Goal: Task Accomplishment & Management: Use online tool/utility

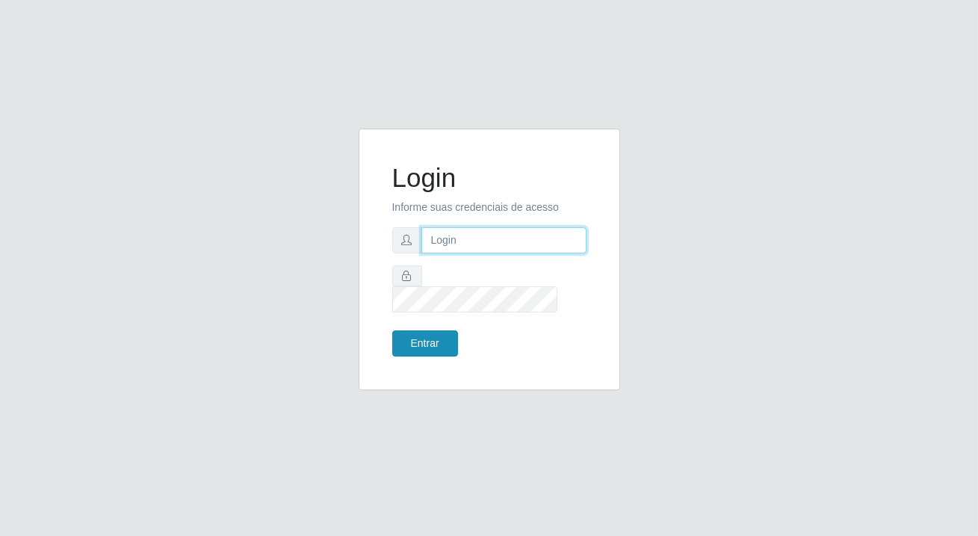
type input "[PERSON_NAME][EMAIL_ADDRESS][DOMAIN_NAME]"
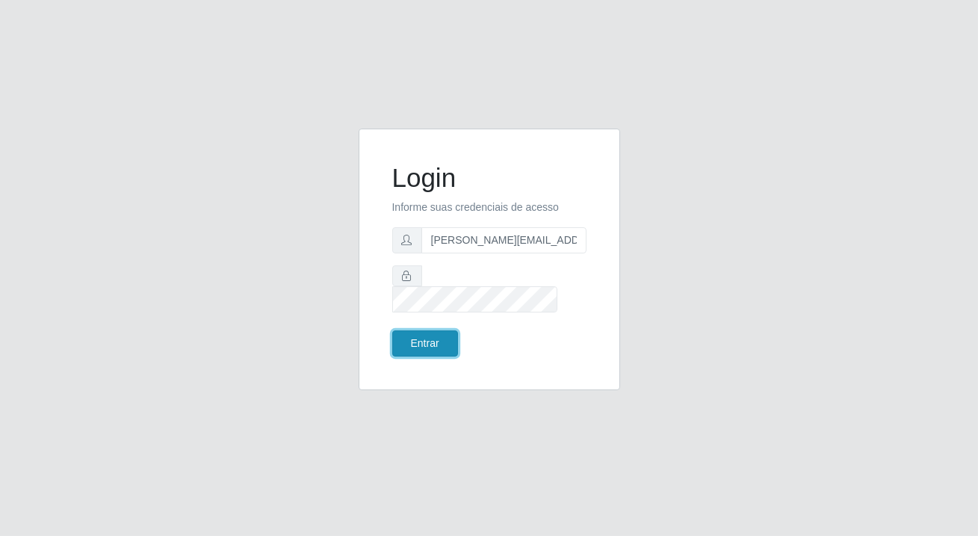
click at [397, 330] on button "Entrar" at bounding box center [425, 343] width 66 height 26
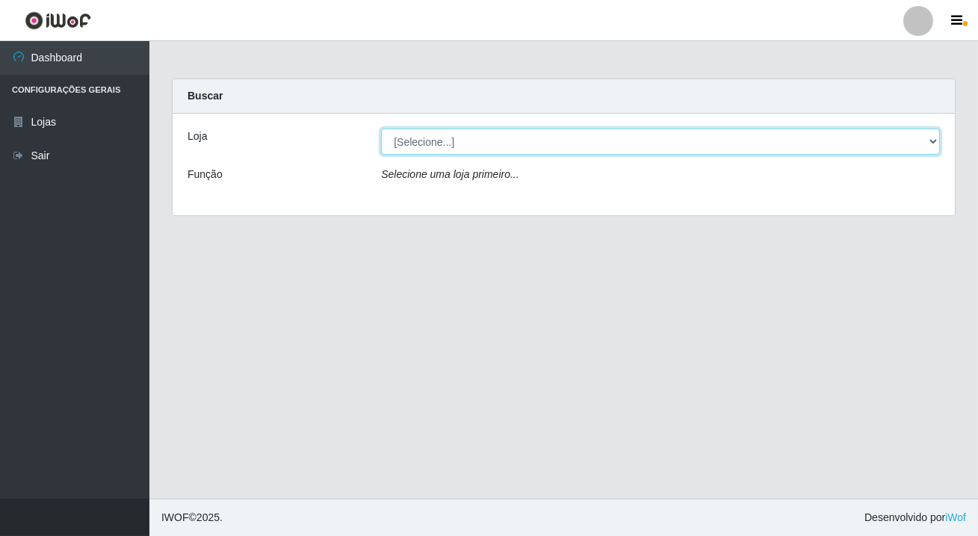
click at [438, 143] on select "[Selecione...] Rede Potiguar 2 - Macaíba" at bounding box center [660, 141] width 559 height 26
select select "101"
click at [381, 128] on select "[Selecione...] Rede Potiguar 2 - Macaíba" at bounding box center [660, 141] width 559 height 26
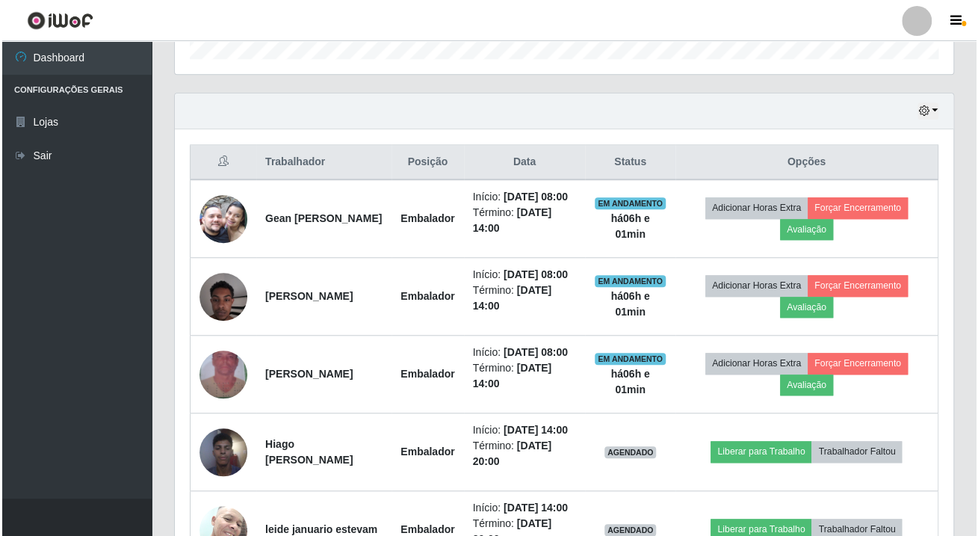
scroll to position [577, 0]
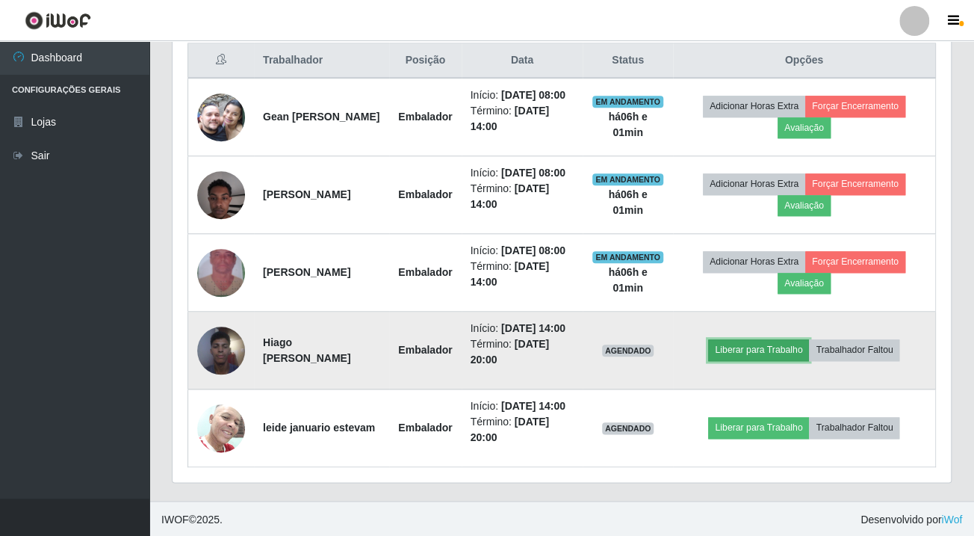
click at [739, 349] on button "Liberar para Trabalho" at bounding box center [758, 349] width 101 height 21
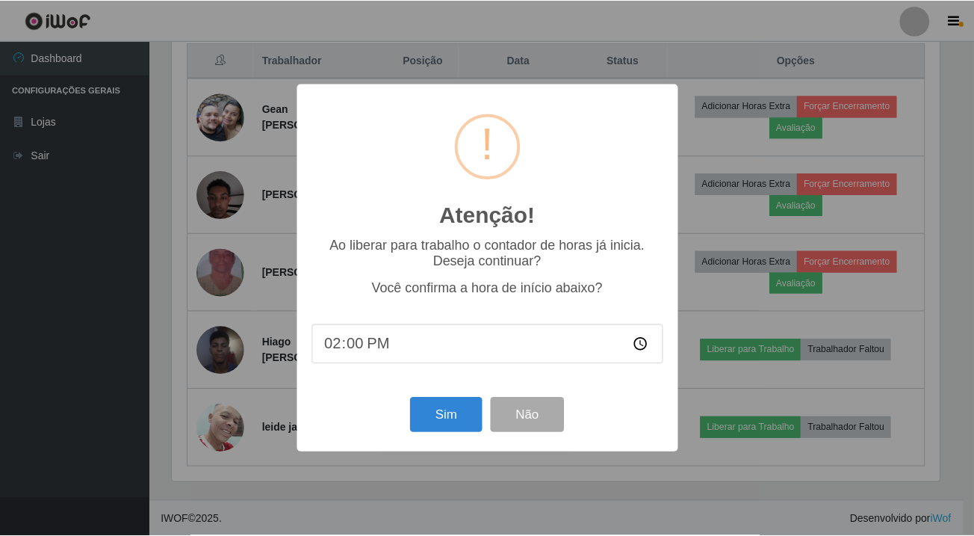
scroll to position [310, 770]
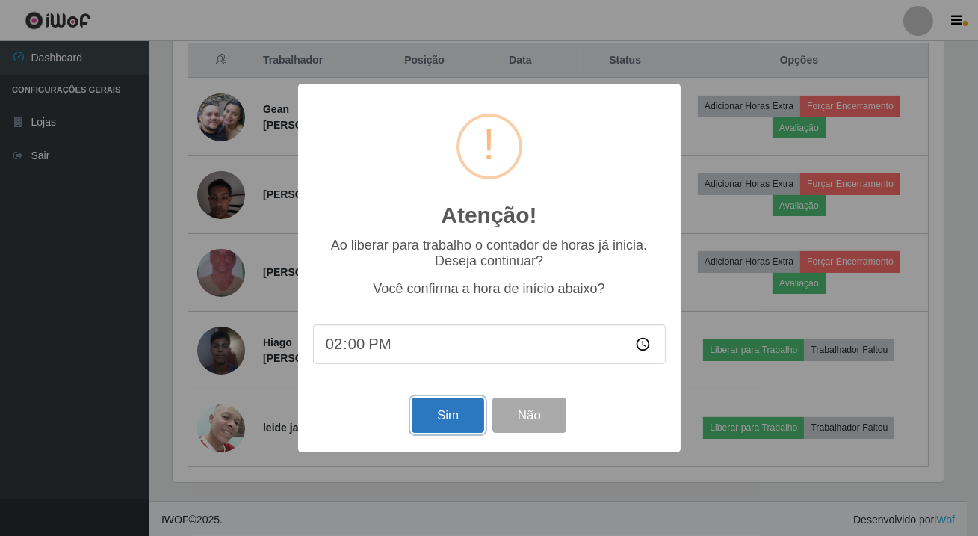
click at [447, 427] on button "Sim" at bounding box center [448, 414] width 72 height 35
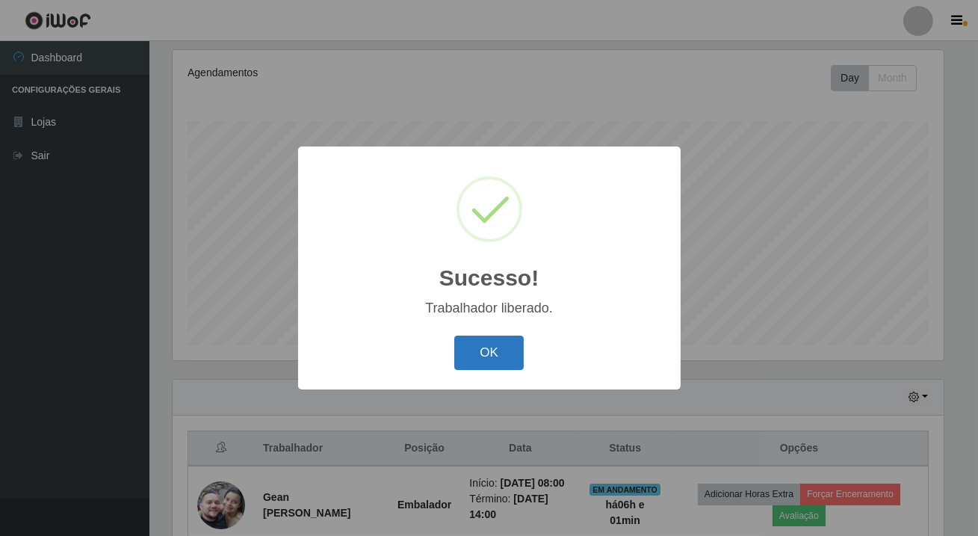
click at [487, 354] on button "OK" at bounding box center [488, 352] width 69 height 35
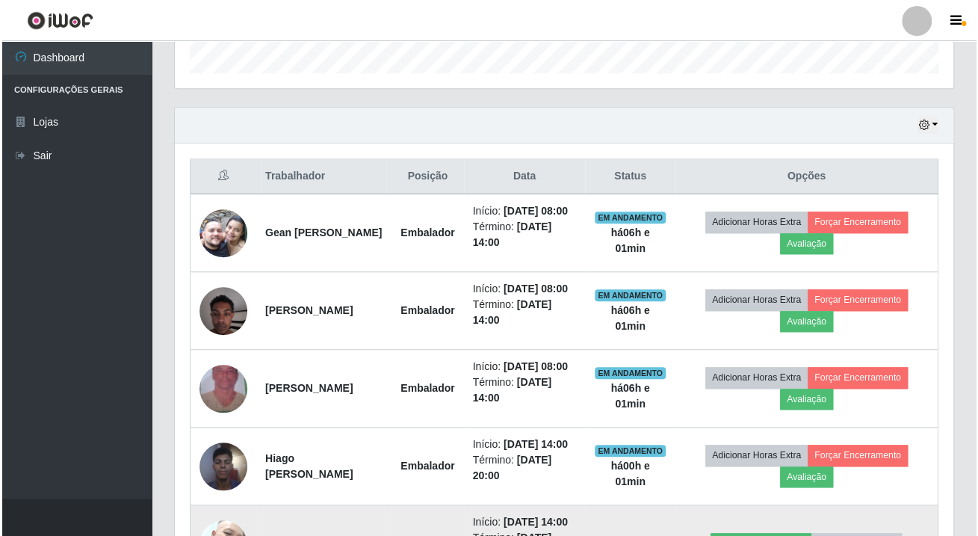
scroll to position [577, 0]
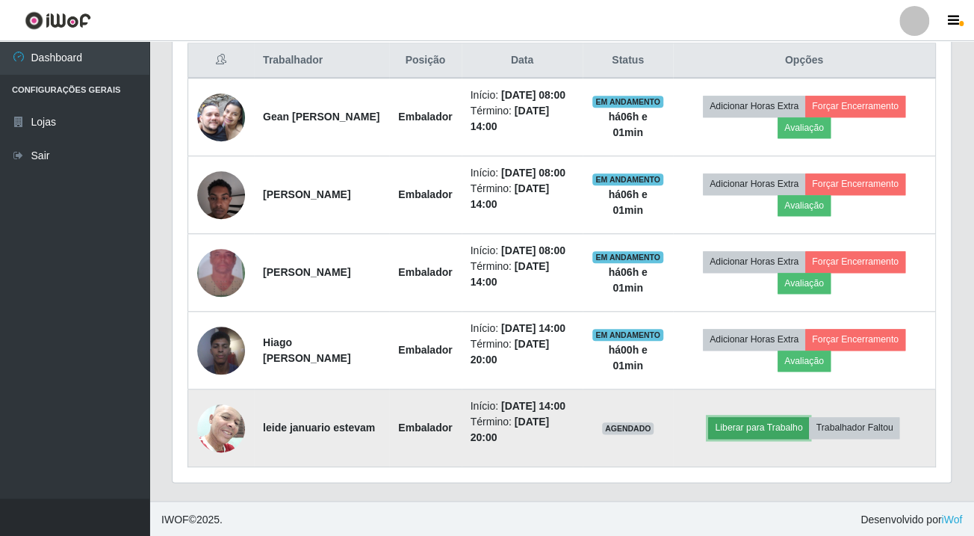
click at [735, 429] on button "Liberar para Trabalho" at bounding box center [758, 427] width 101 height 21
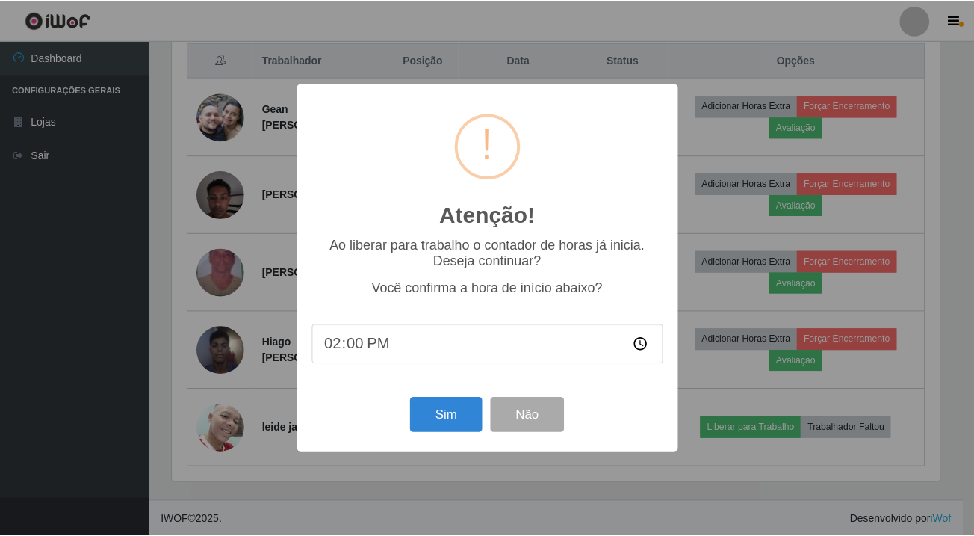
scroll to position [310, 770]
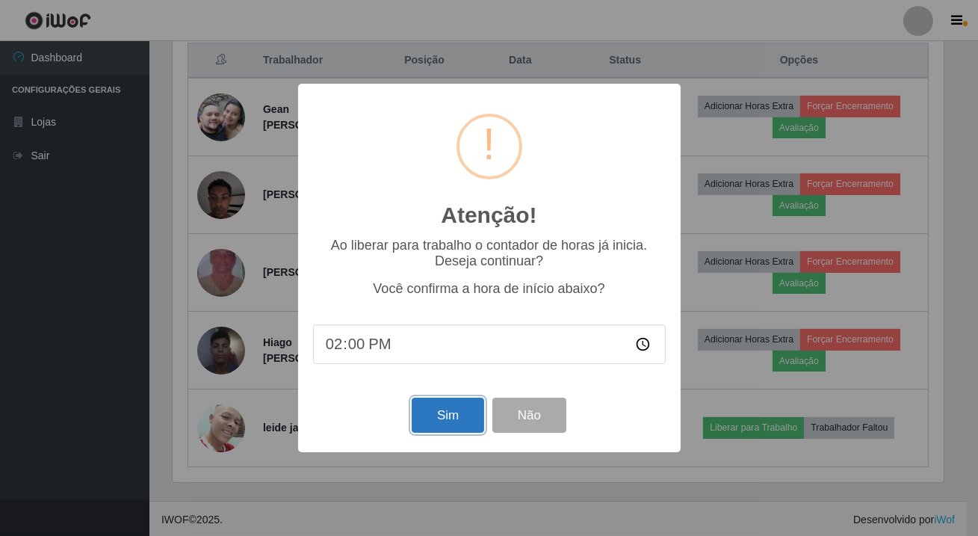
click at [465, 423] on button "Sim" at bounding box center [448, 414] width 72 height 35
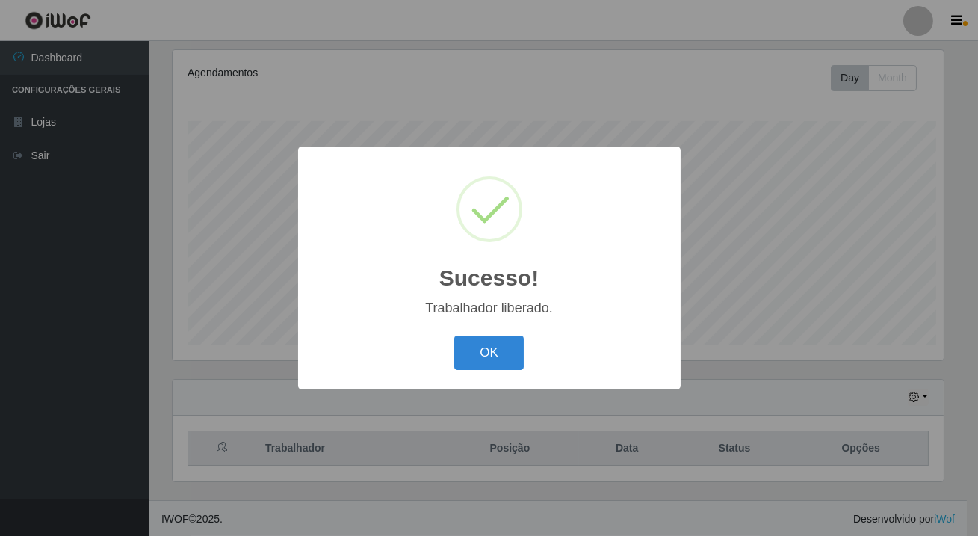
scroll to position [746725, 746263]
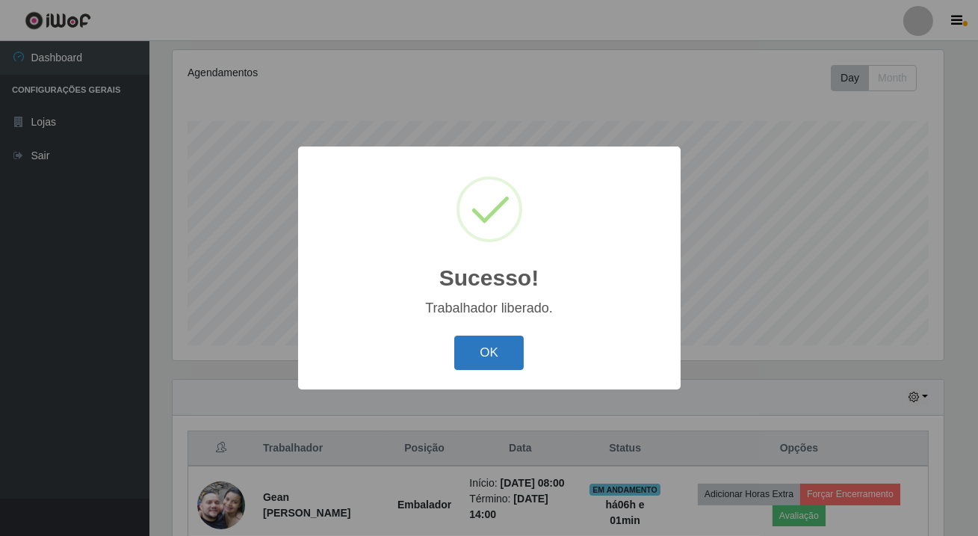
click at [501, 351] on button "OK" at bounding box center [488, 352] width 69 height 35
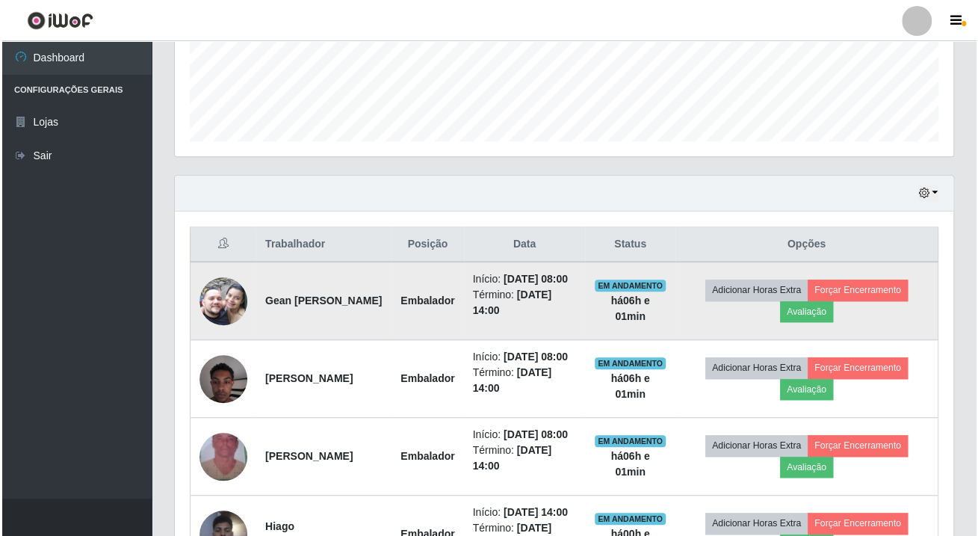
scroll to position [577, 0]
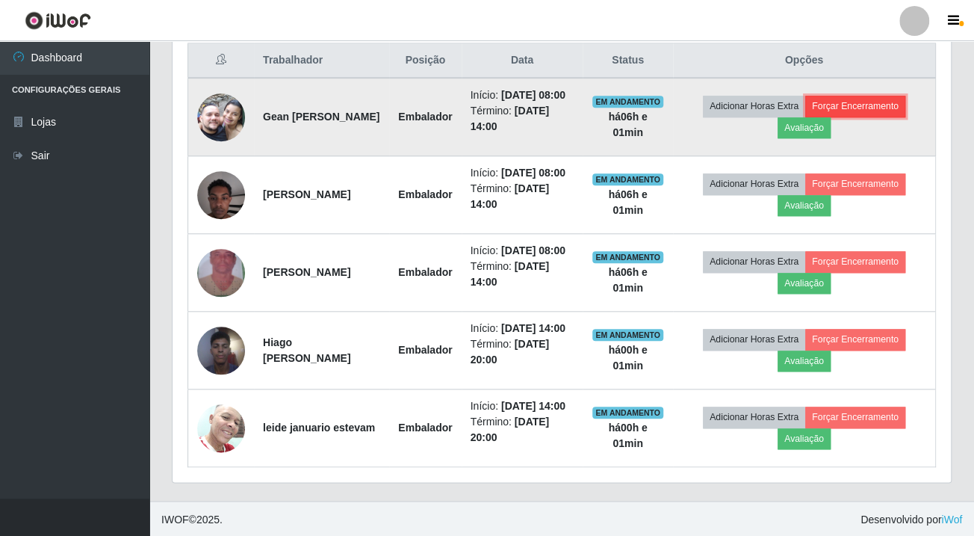
click at [855, 101] on button "Forçar Encerramento" at bounding box center [855, 106] width 100 height 21
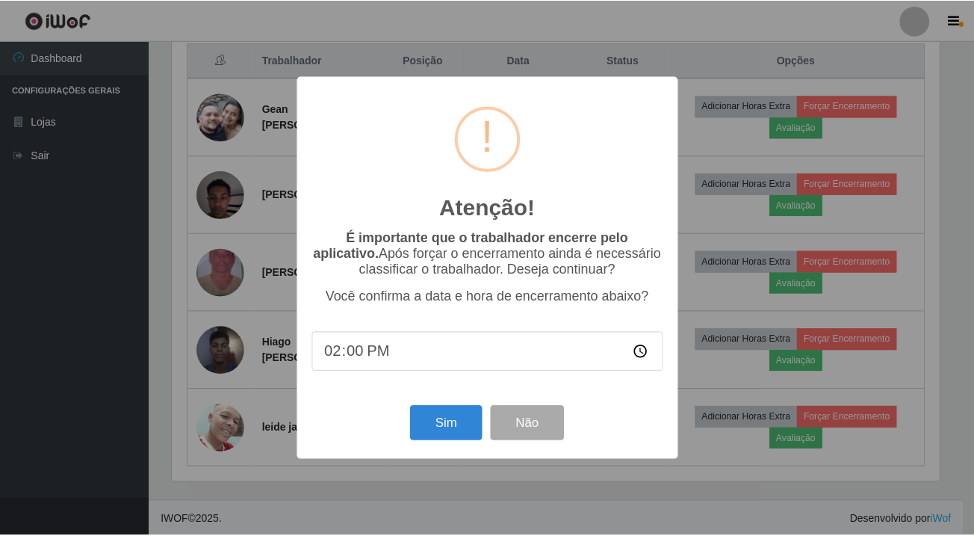
scroll to position [310, 770]
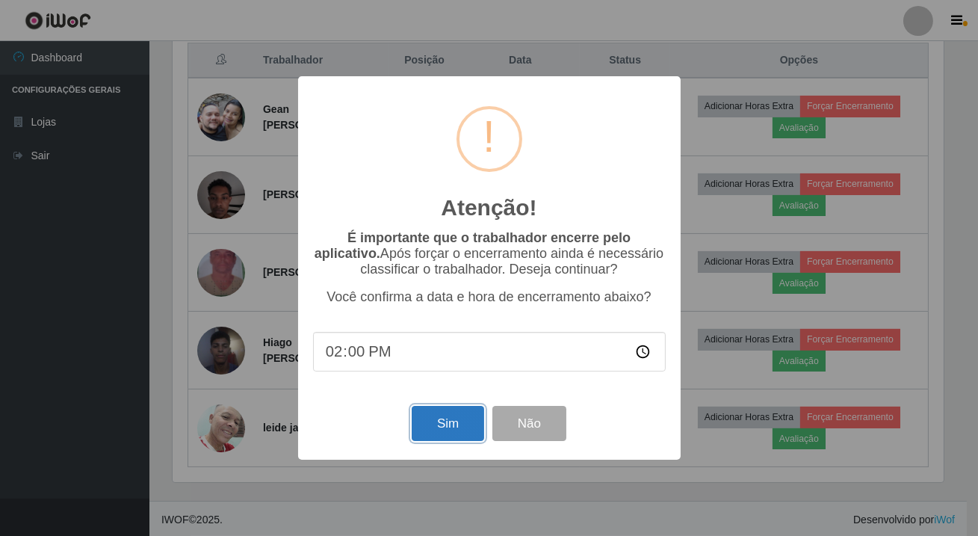
click at [441, 436] on button "Sim" at bounding box center [448, 423] width 72 height 35
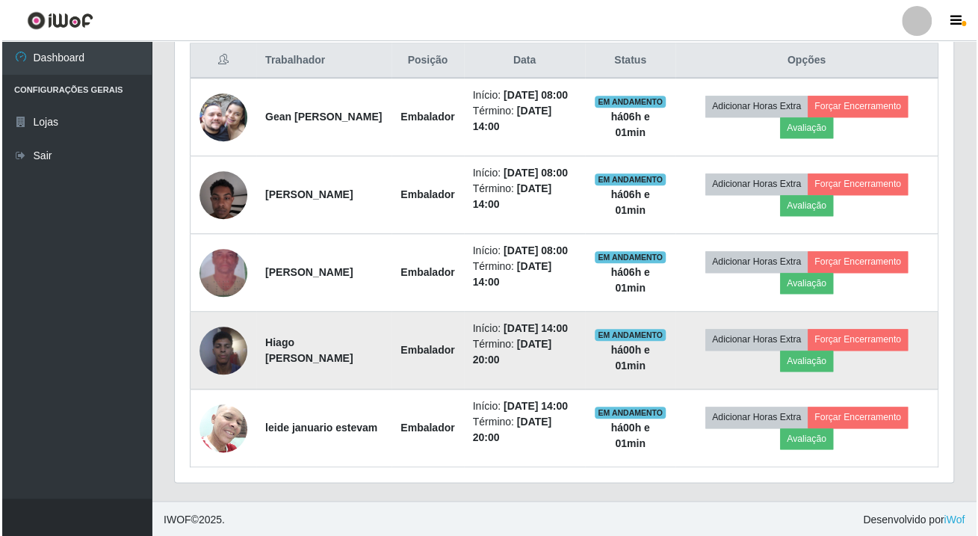
scroll to position [0, 0]
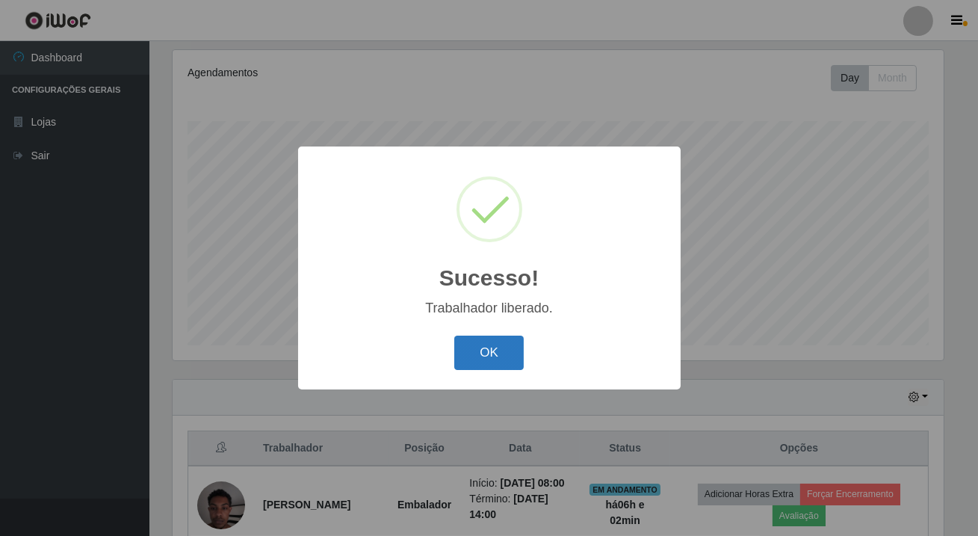
click at [481, 365] on button "OK" at bounding box center [488, 352] width 69 height 35
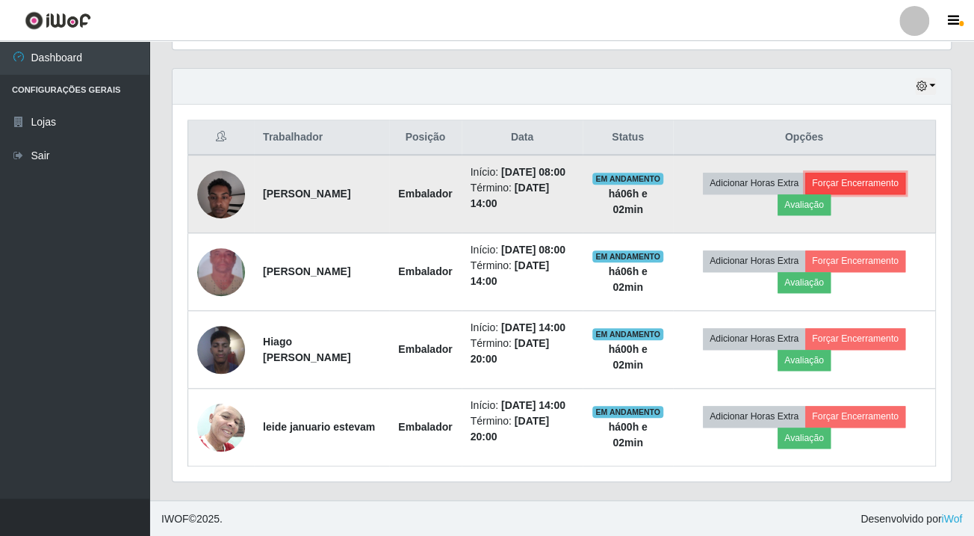
click at [867, 177] on button "Forçar Encerramento" at bounding box center [855, 183] width 100 height 21
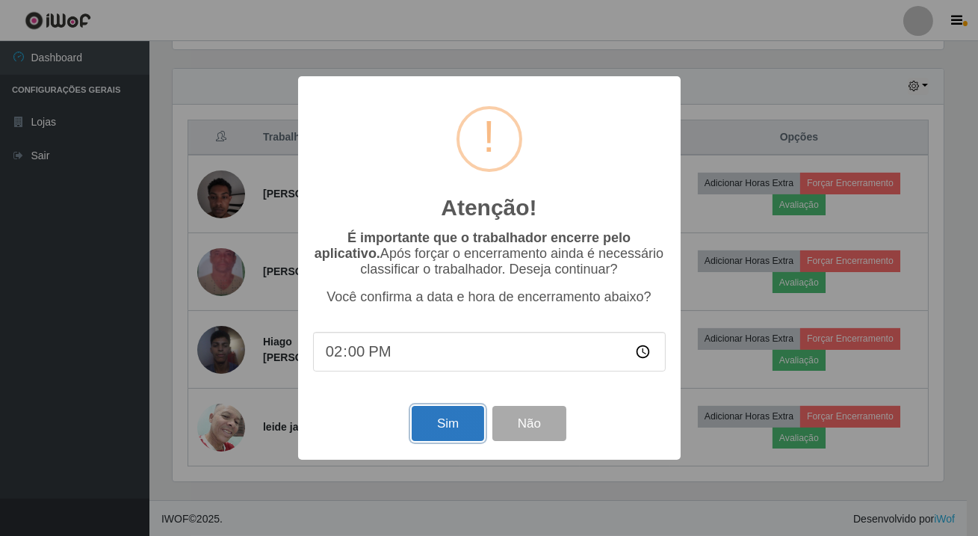
click at [418, 418] on button "Sim" at bounding box center [448, 423] width 72 height 35
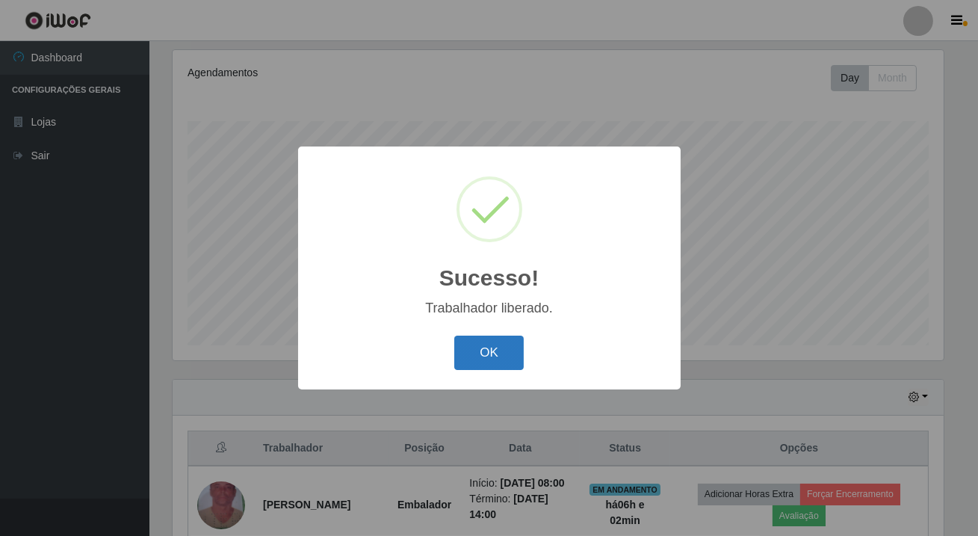
click at [474, 337] on button "OK" at bounding box center [488, 352] width 69 height 35
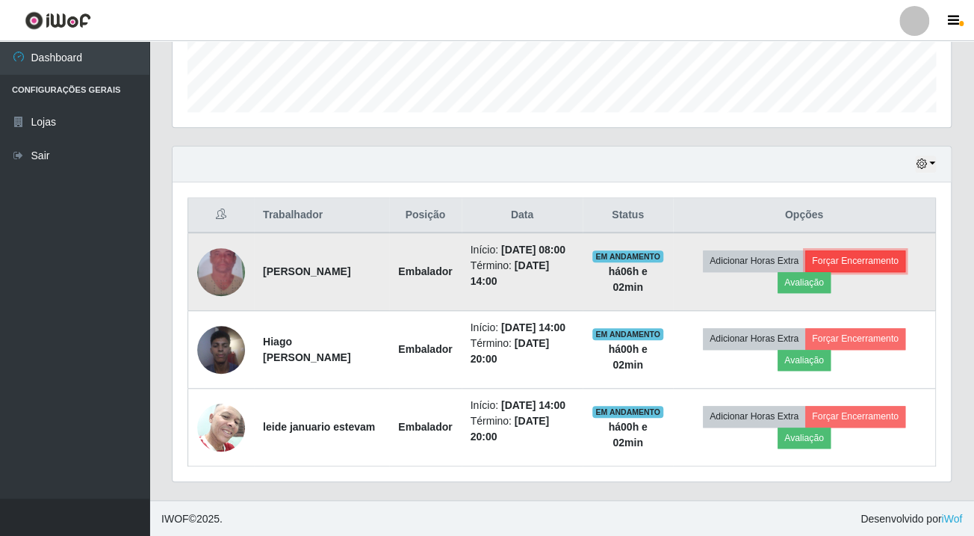
click at [877, 254] on button "Forçar Encerramento" at bounding box center [855, 260] width 100 height 21
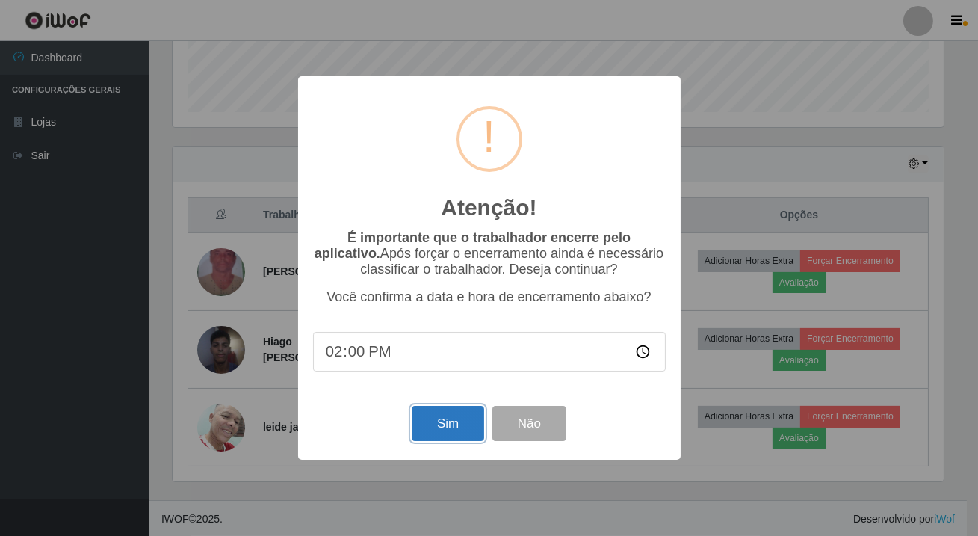
click at [446, 435] on button "Sim" at bounding box center [448, 423] width 72 height 35
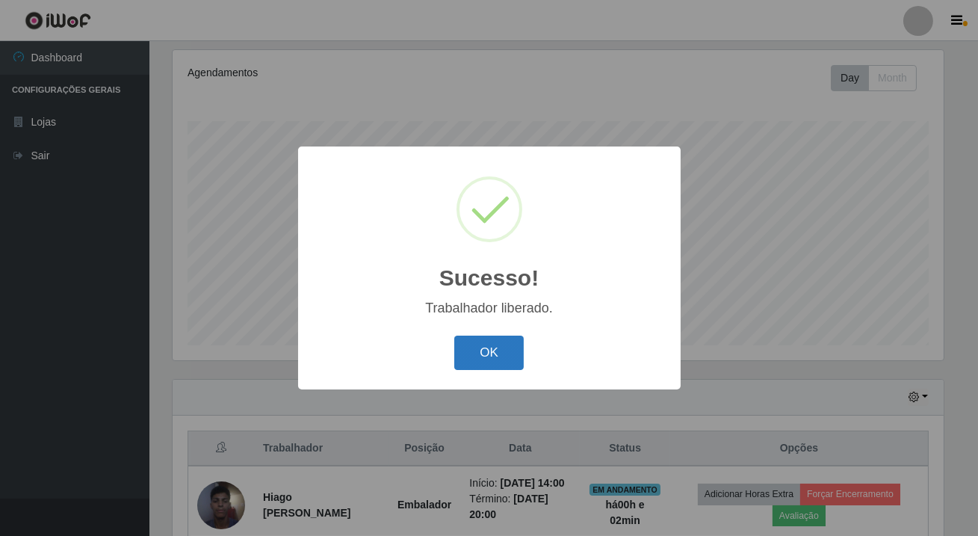
click at [492, 360] on button "OK" at bounding box center [488, 352] width 69 height 35
